Goal: Task Accomplishment & Management: Use online tool/utility

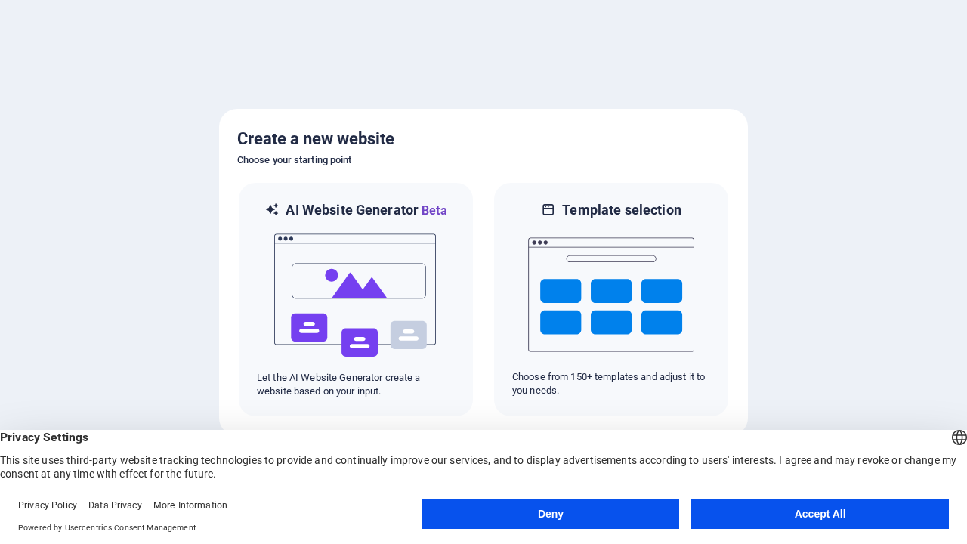
click at [551, 514] on button "Deny" at bounding box center [551, 514] width 258 height 30
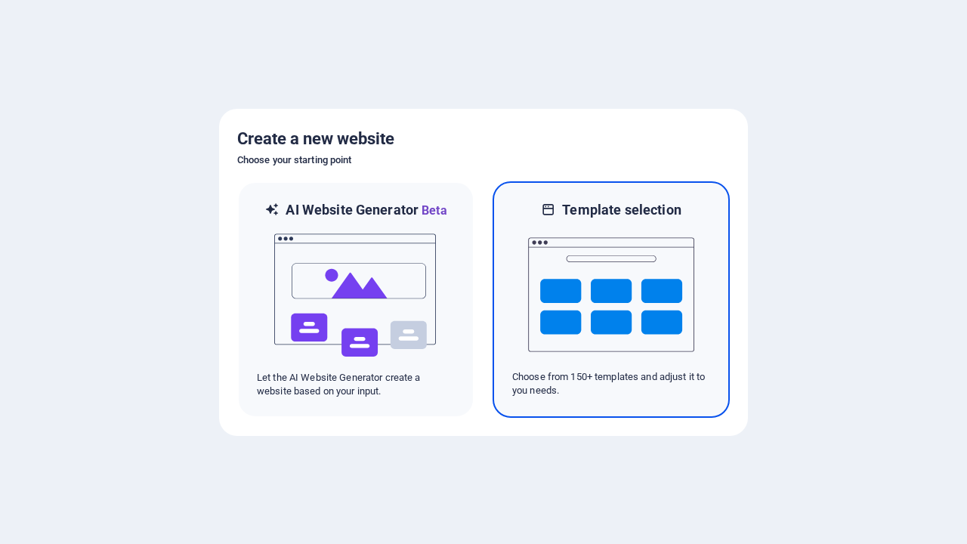
click at [611, 299] on img at bounding box center [611, 294] width 166 height 151
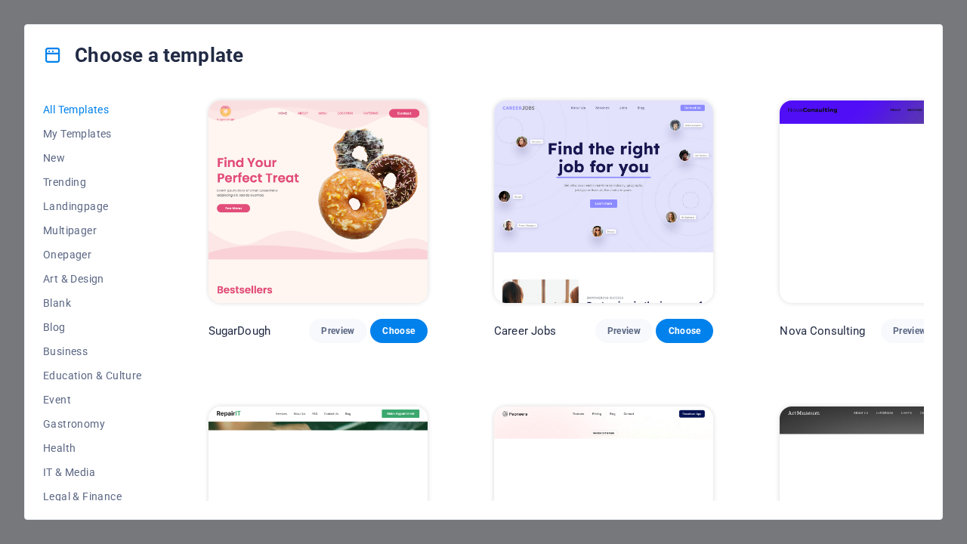
scroll to position [1162, 0]
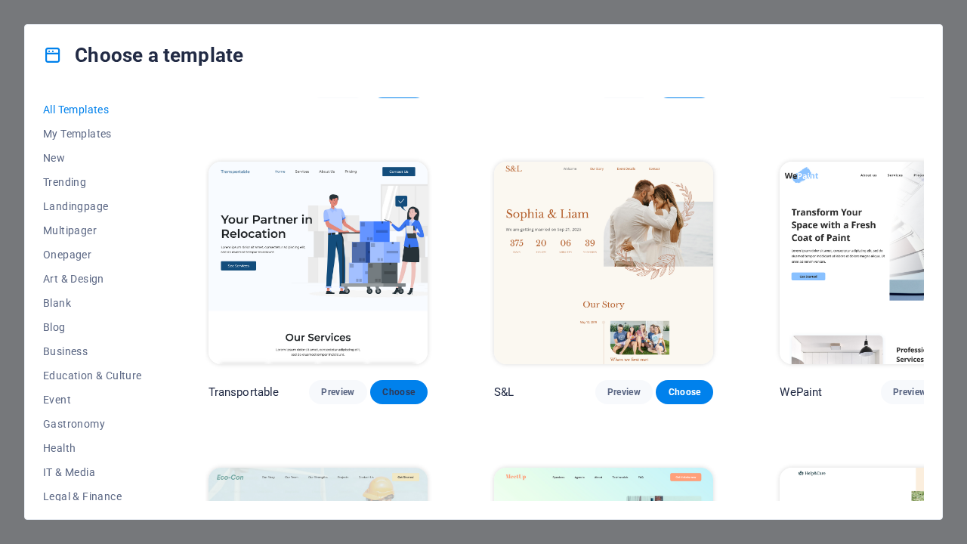
click at [382, 386] on span "Choose" at bounding box center [398, 392] width 33 height 12
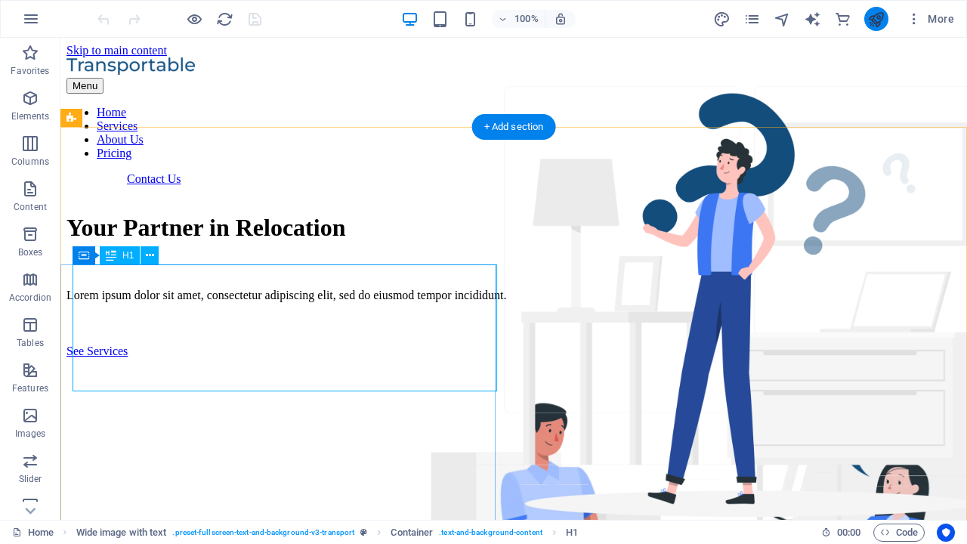
click at [876, 19] on icon "publish" at bounding box center [876, 19] width 17 height 17
